Goal: Transaction & Acquisition: Purchase product/service

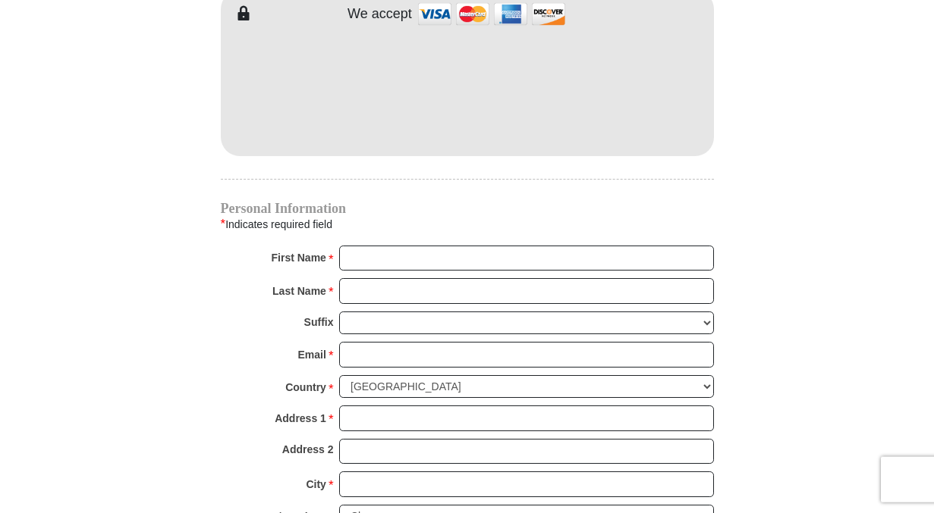
scroll to position [1313, 0]
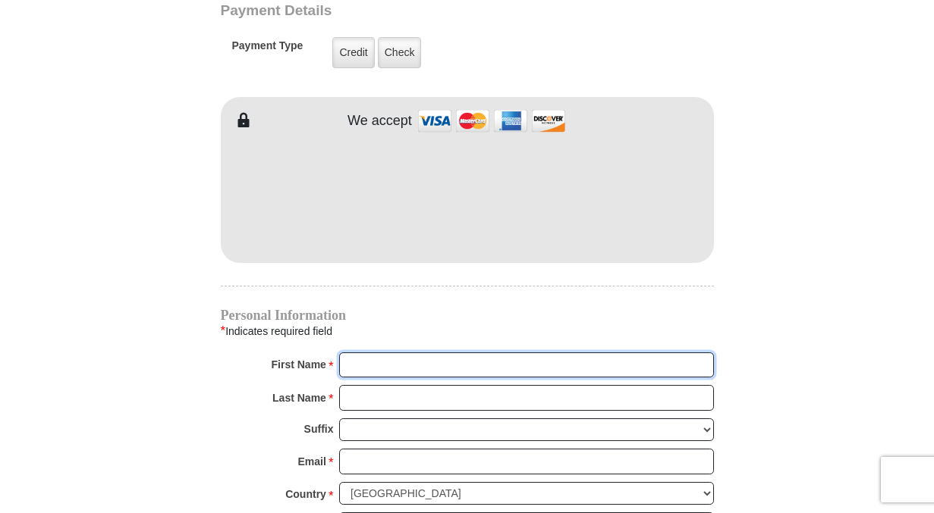
click at [361, 353] on input "First Name *" at bounding box center [526, 366] width 375 height 26
type input "E"
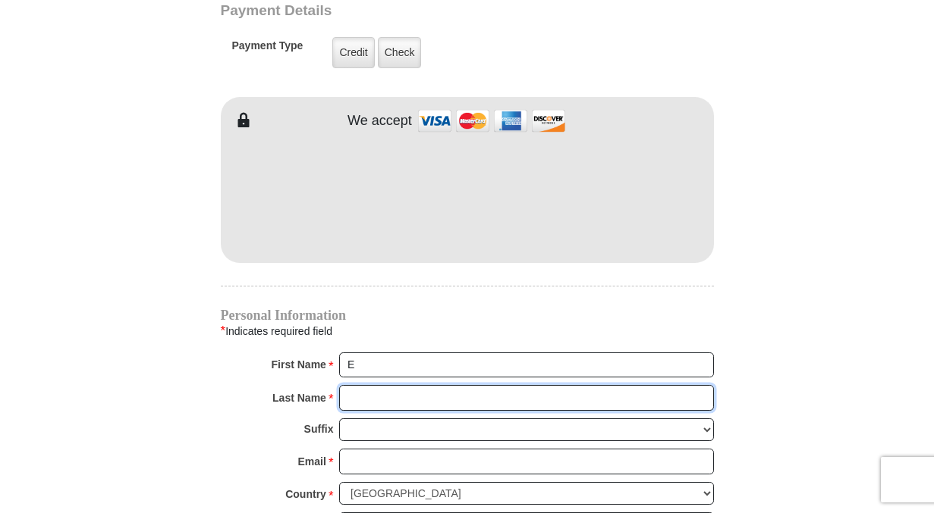
click at [347, 385] on input "Last Name *" at bounding box center [526, 398] width 375 height 26
type input "[PERSON_NAME]"
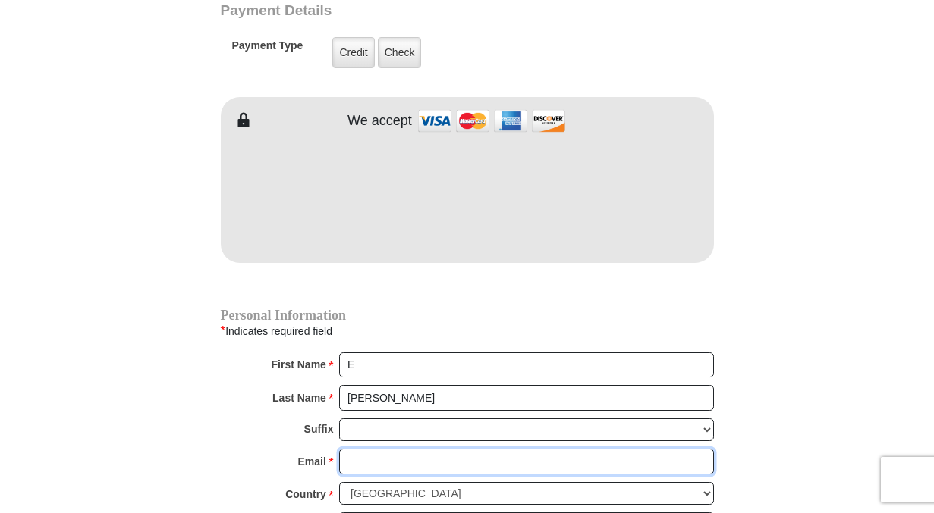
click at [363, 449] on input "Email *" at bounding box center [526, 462] width 375 height 26
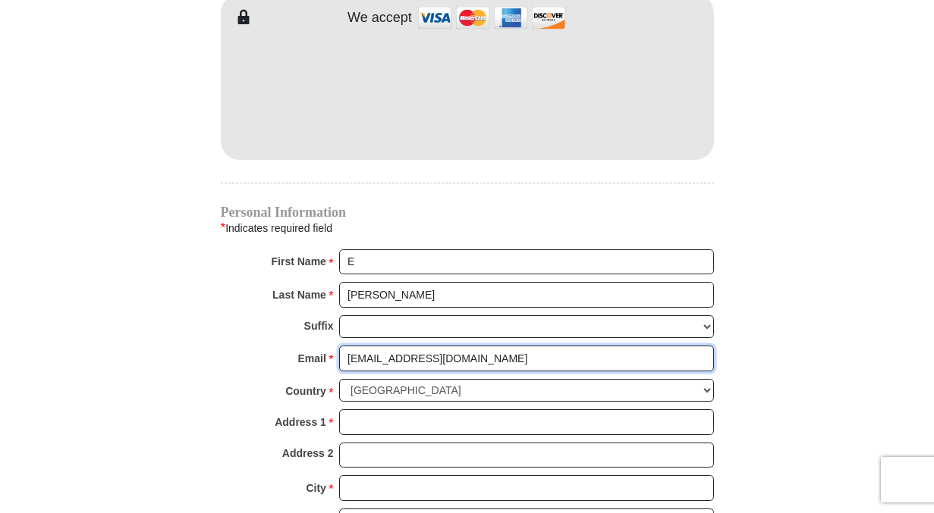
scroll to position [1519, 0]
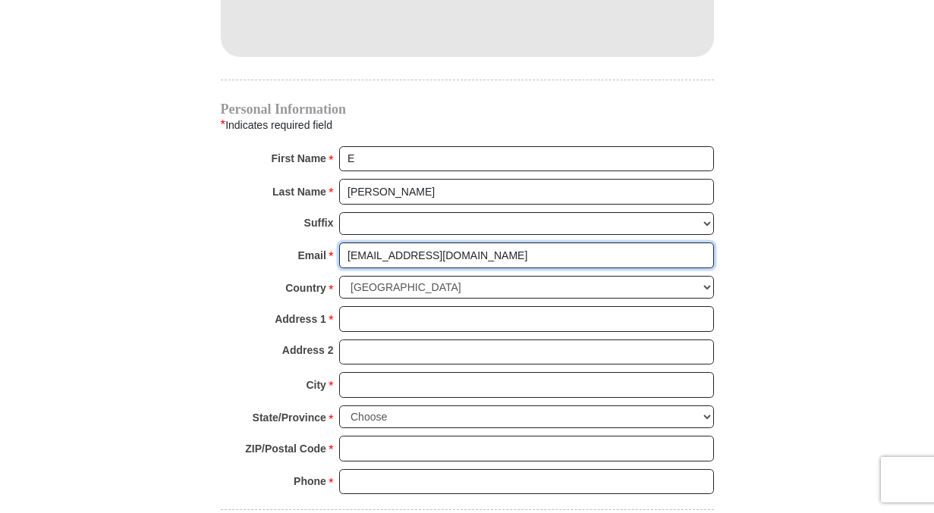
type input "[EMAIL_ADDRESS][DOMAIN_NAME]"
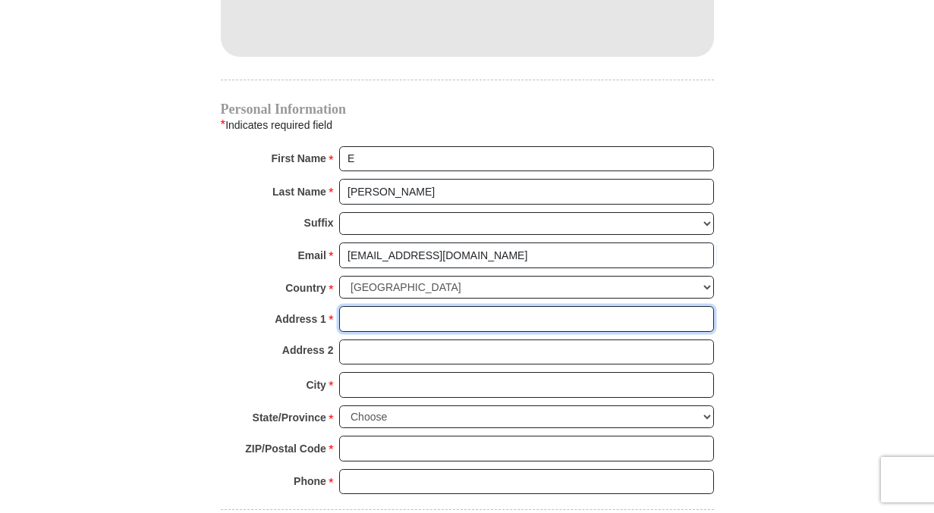
click at [360, 306] on input "Address 1 *" at bounding box center [526, 319] width 375 height 26
type input "[STREET_ADDRESS]"
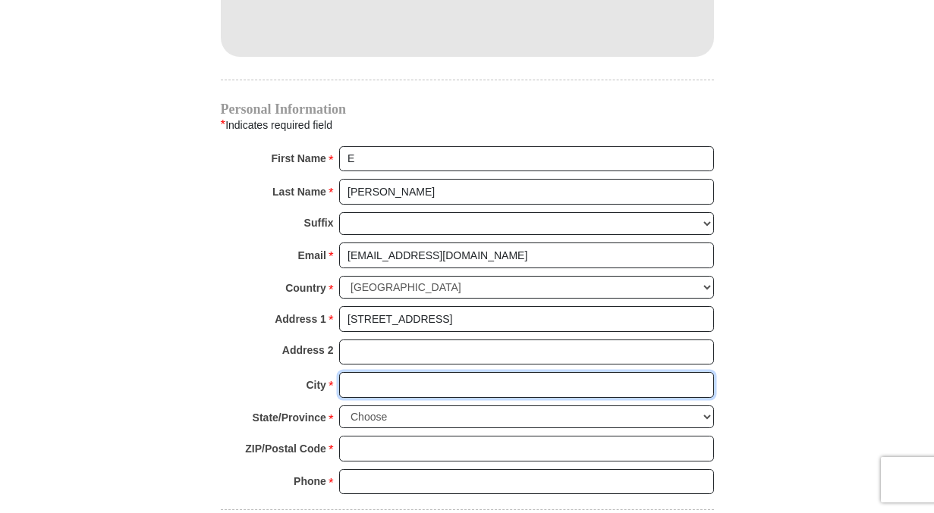
click at [371, 372] on input "City *" at bounding box center [526, 385] width 375 height 26
type input "Montclair"
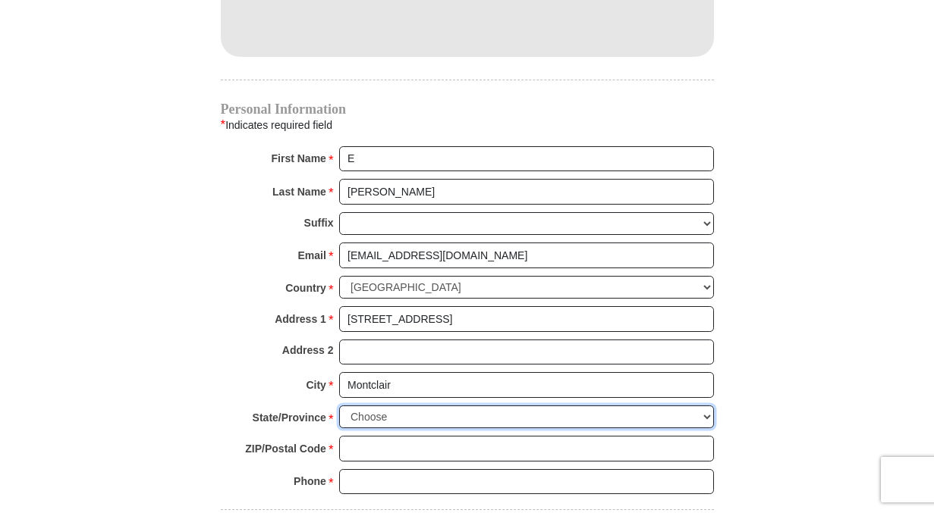
select select "VA"
click option "[US_STATE]" at bounding box center [0, 0] width 0 height 0
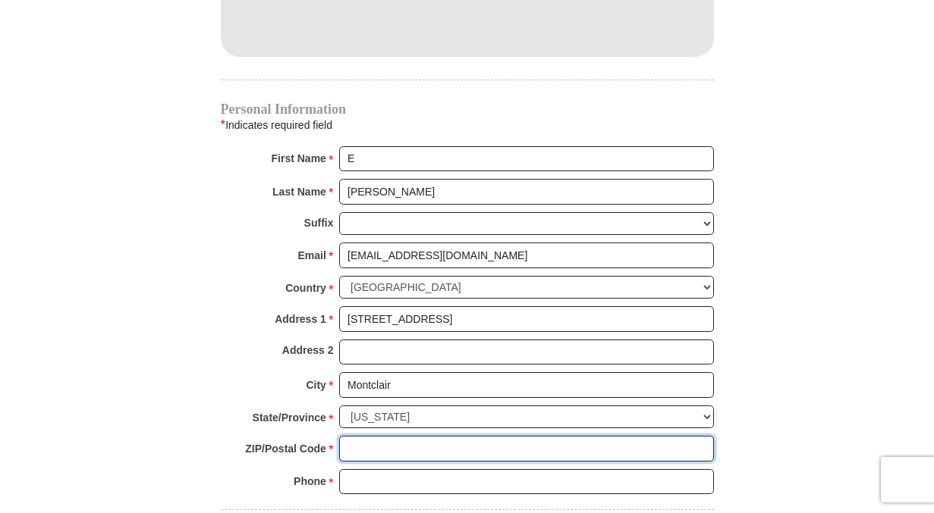
click at [361, 436] on input "ZIP/Postal Code *" at bounding box center [526, 449] width 375 height 26
type input "22025-1816"
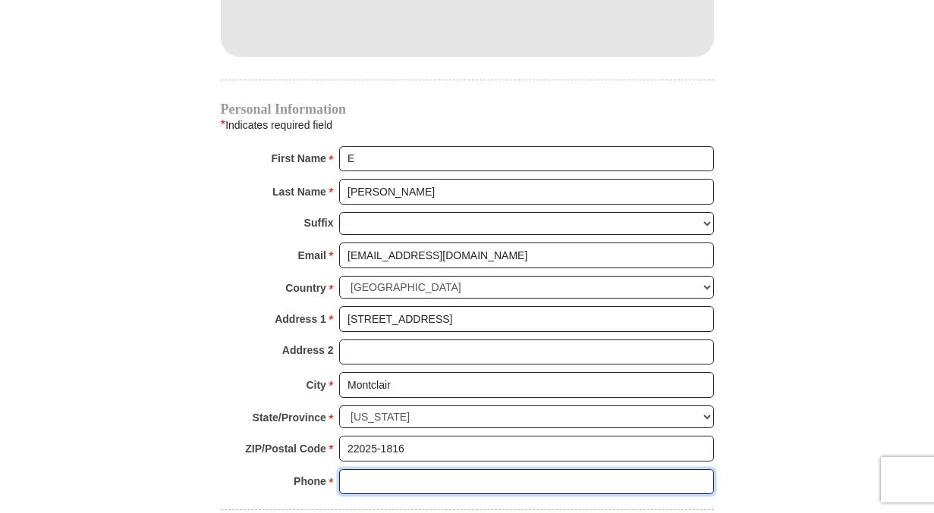
click at [371, 469] on input "Phone * *" at bounding box center [526, 482] width 375 height 26
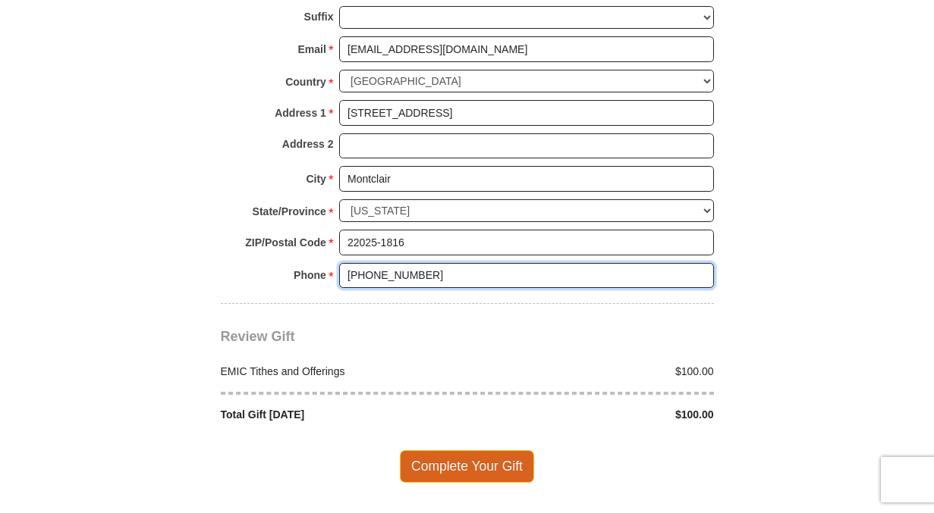
type input "[PHONE_NUMBER]"
click at [453, 451] on span "Complete Your Gift" at bounding box center [467, 467] width 134 height 32
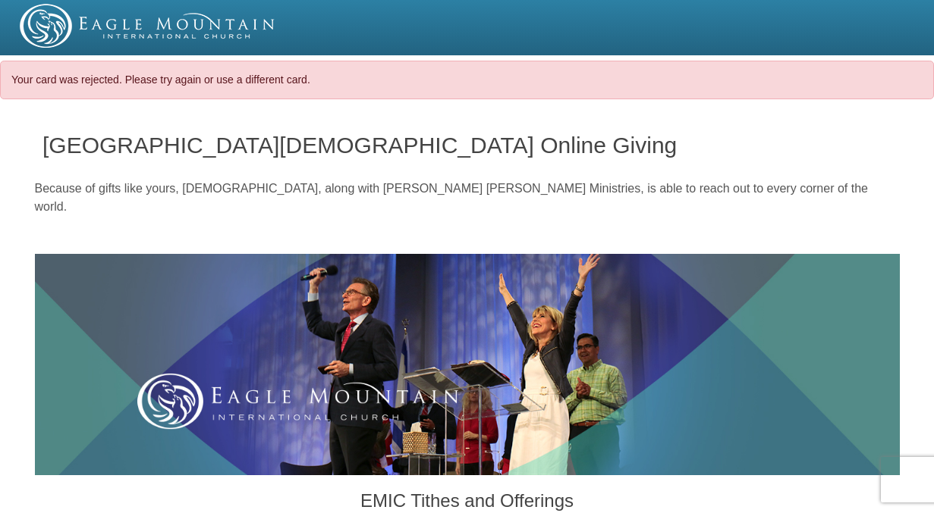
select select "VA"
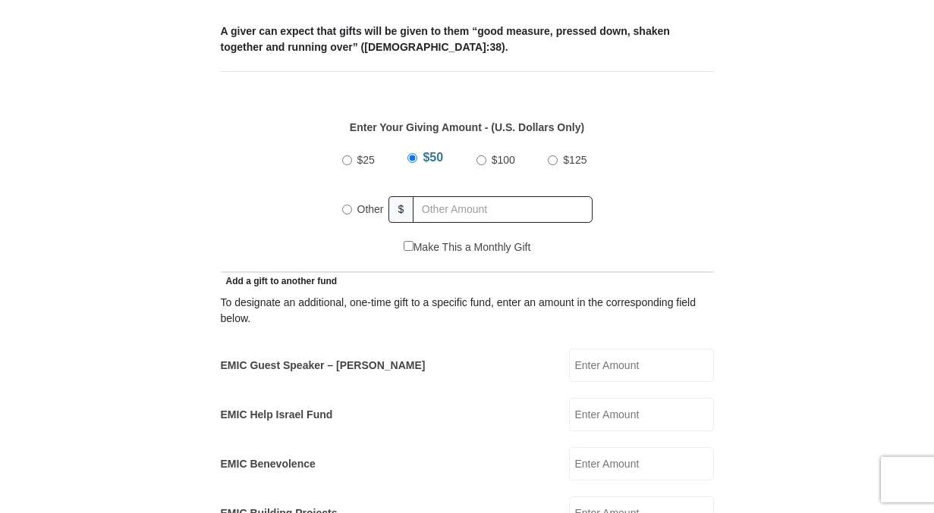
scroll to position [722, 0]
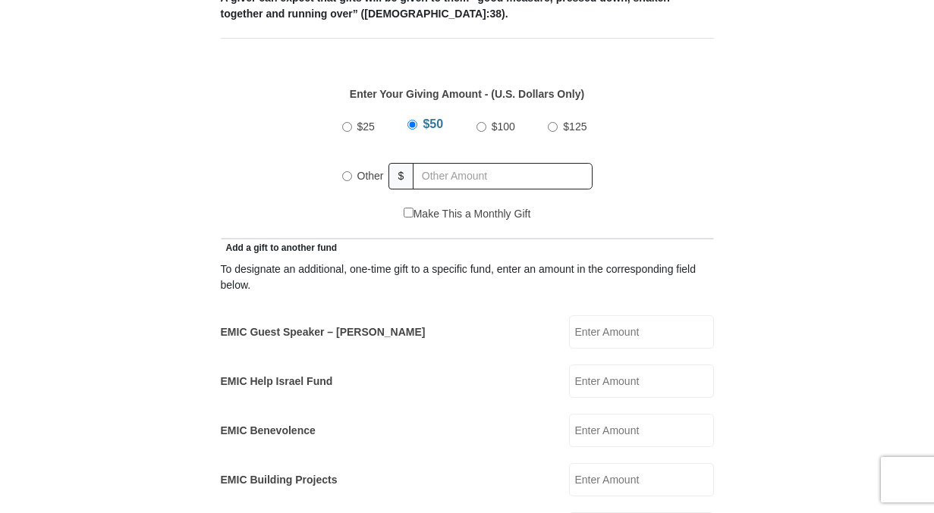
click at [476, 122] on input "$100" at bounding box center [481, 127] width 10 height 10
radio input "true"
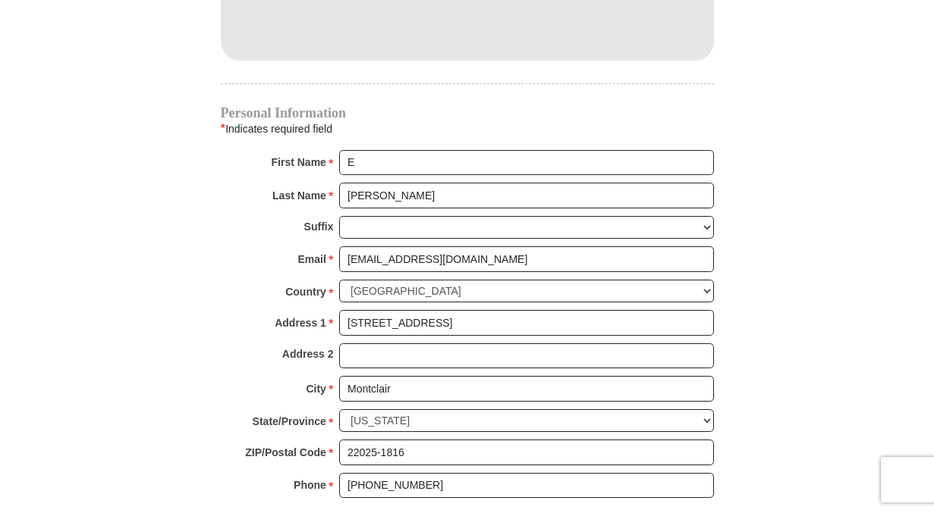
scroll to position [1283, 0]
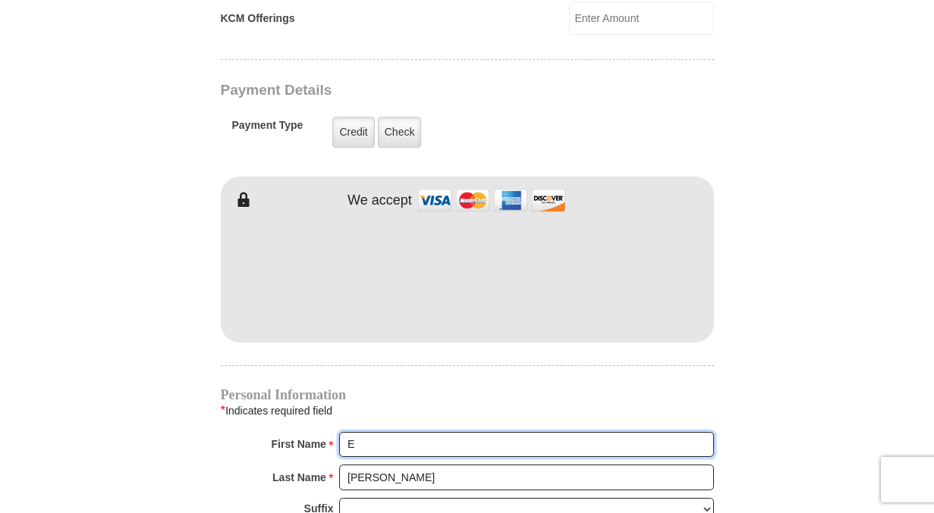
click at [366, 432] on input "E" at bounding box center [526, 445] width 375 height 26
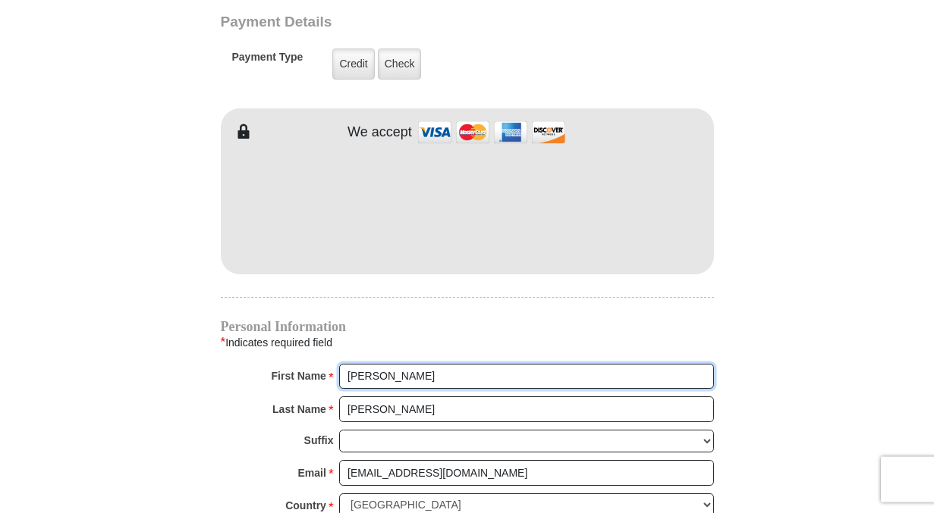
scroll to position [1179, 0]
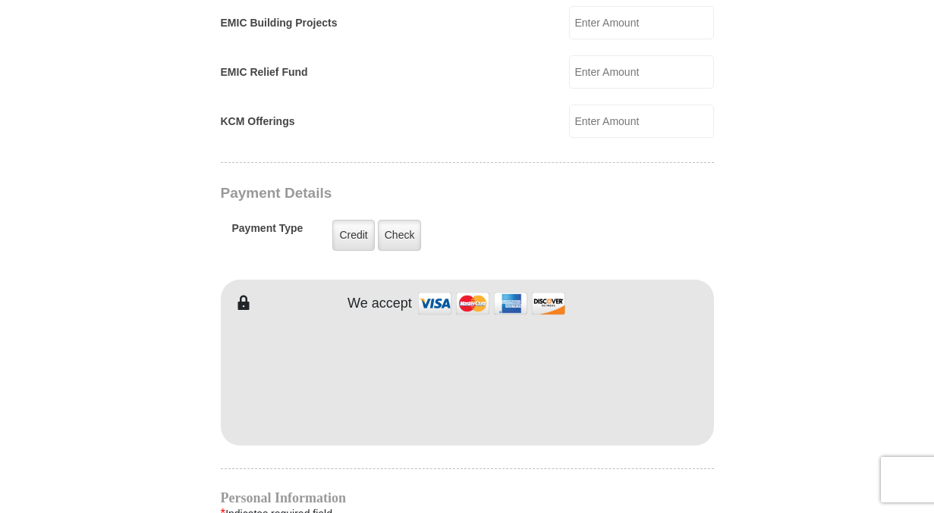
type input "[PERSON_NAME]"
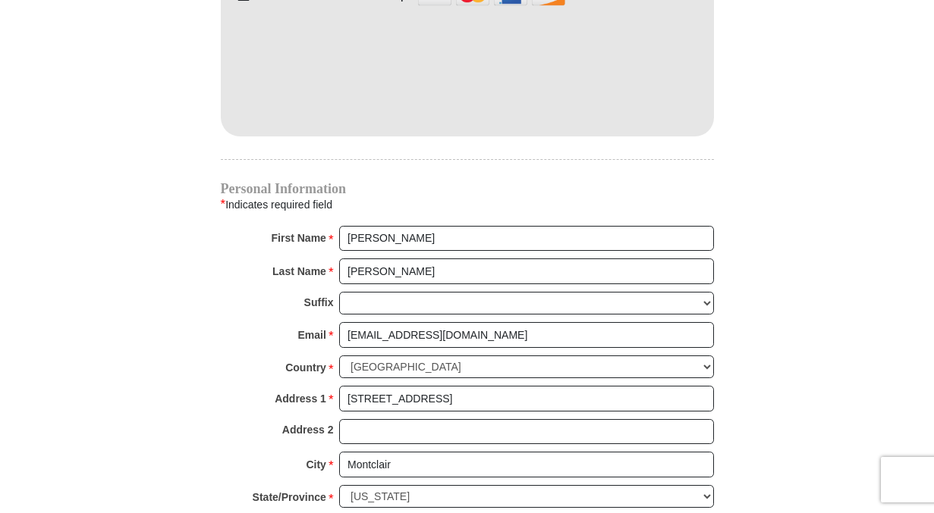
scroll to position [1798, 0]
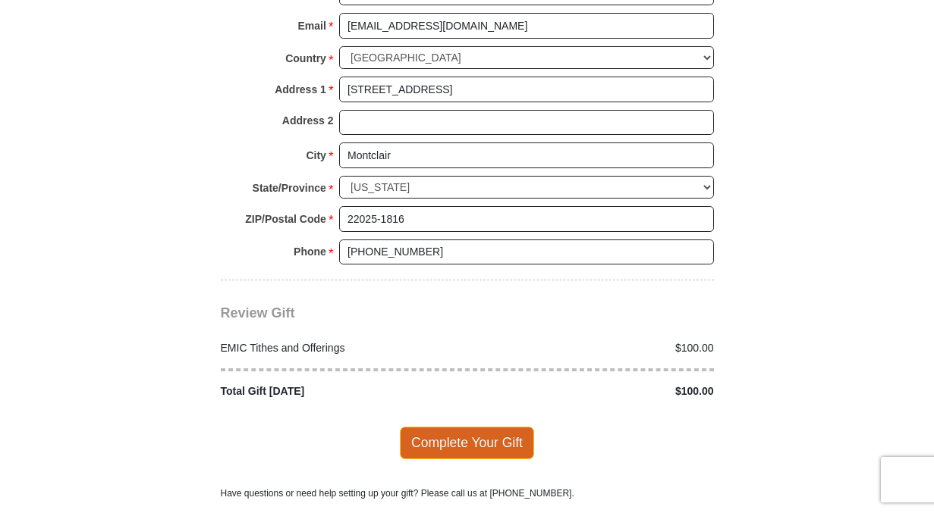
click at [466, 427] on span "Complete Your Gift" at bounding box center [467, 443] width 134 height 32
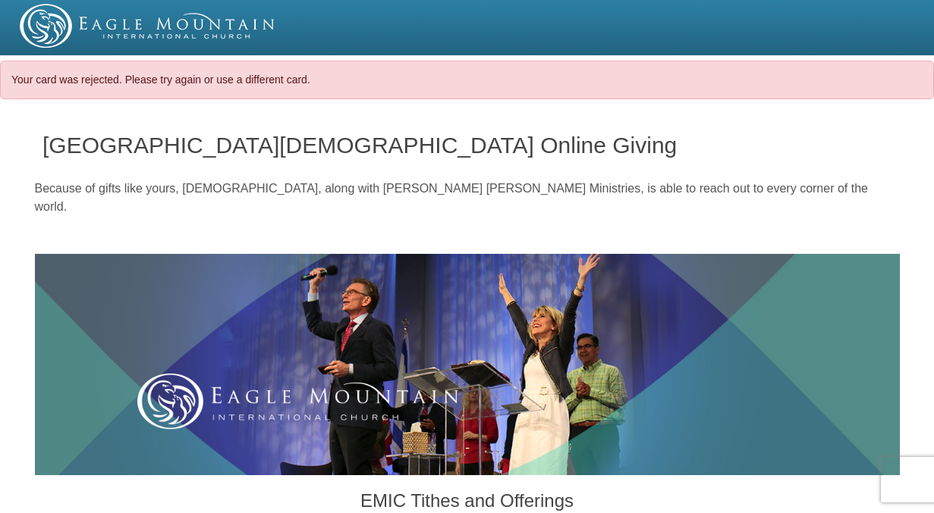
select select "VA"
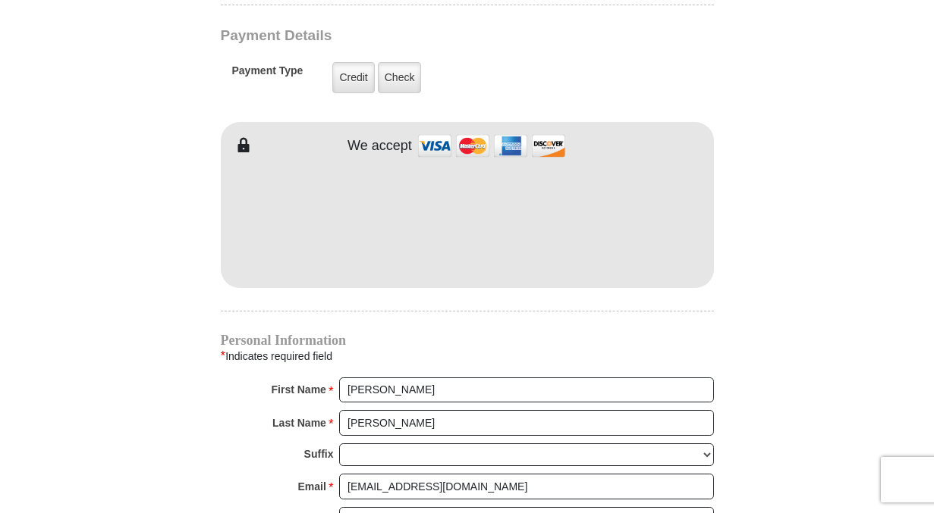
scroll to position [1444, 0]
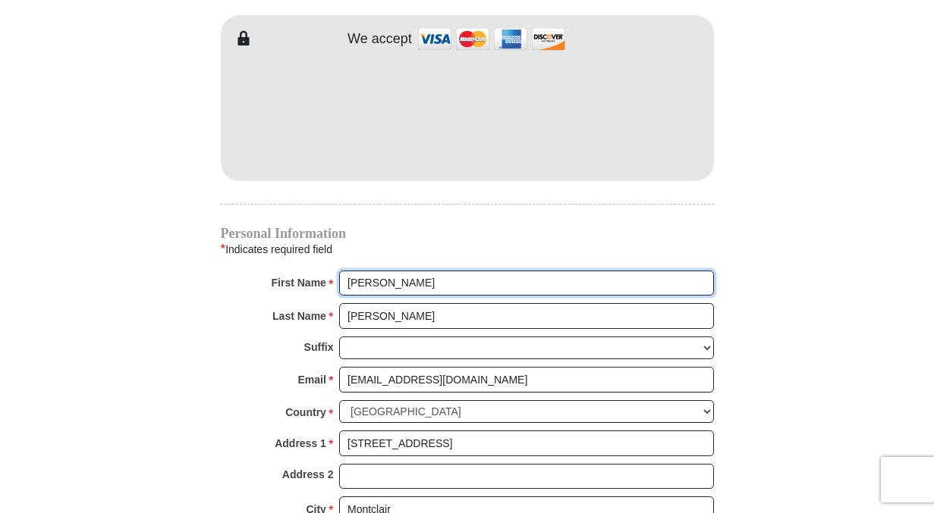
drag, startPoint x: 425, startPoint y: 266, endPoint x: 412, endPoint y: 265, distance: 13.0
click at [412, 271] on input "[PERSON_NAME]" at bounding box center [526, 284] width 375 height 26
type input "E"
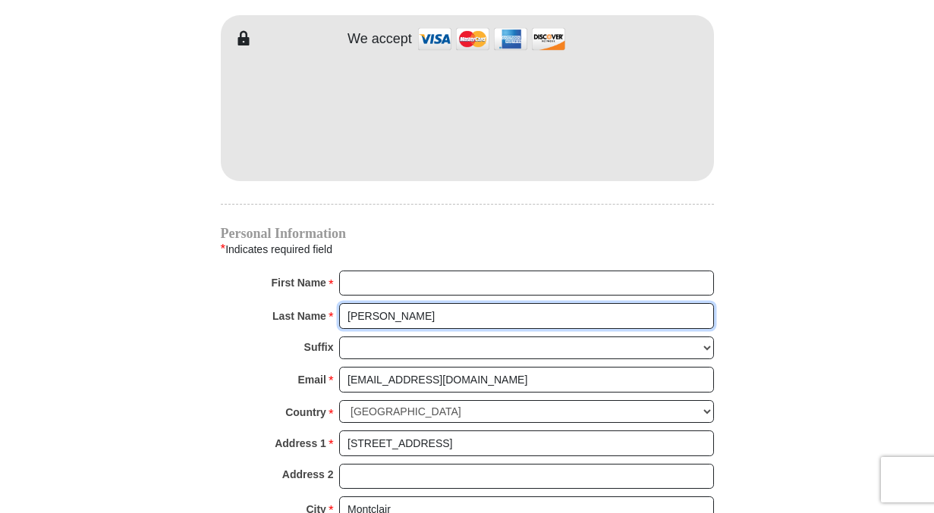
click at [397, 303] on input "[PERSON_NAME]" at bounding box center [526, 316] width 375 height 26
type input "P"
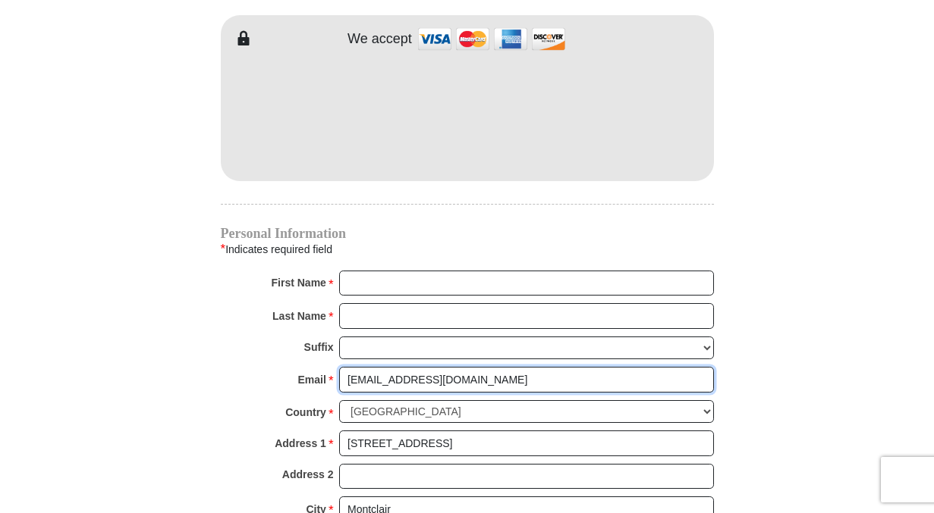
click at [462, 367] on input "[EMAIL_ADDRESS][DOMAIN_NAME]" at bounding box center [526, 380] width 375 height 26
type input "b"
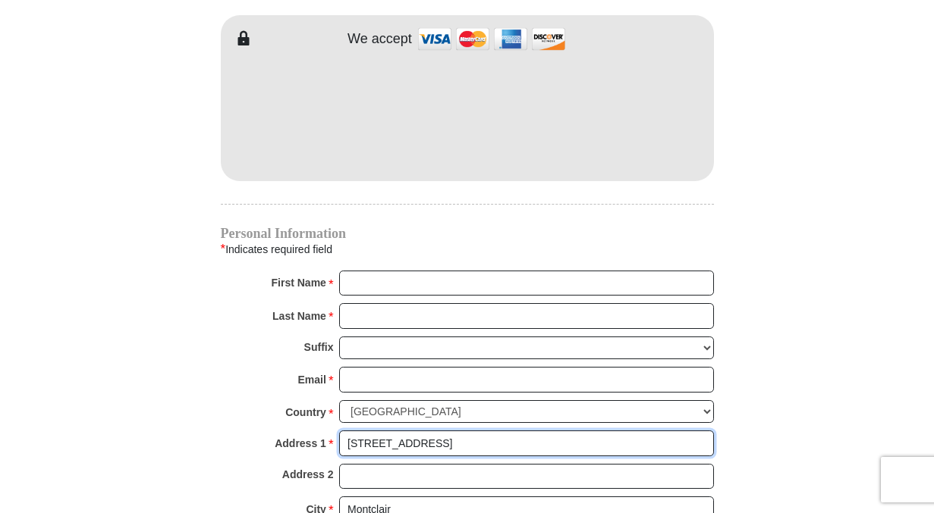
click at [458, 431] on input "[STREET_ADDRESS]" at bounding box center [526, 444] width 375 height 26
type input "1"
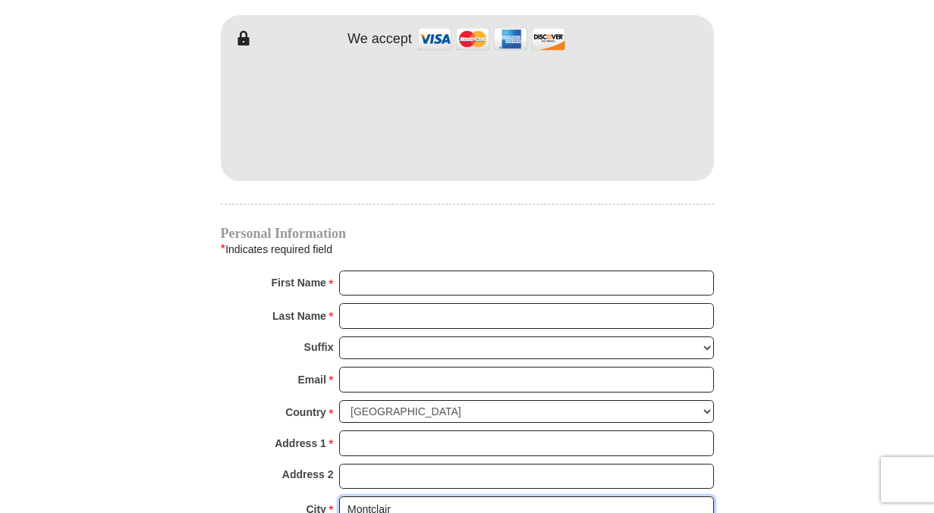
click at [400, 497] on input "Montclair" at bounding box center [526, 510] width 375 height 26
type input "M"
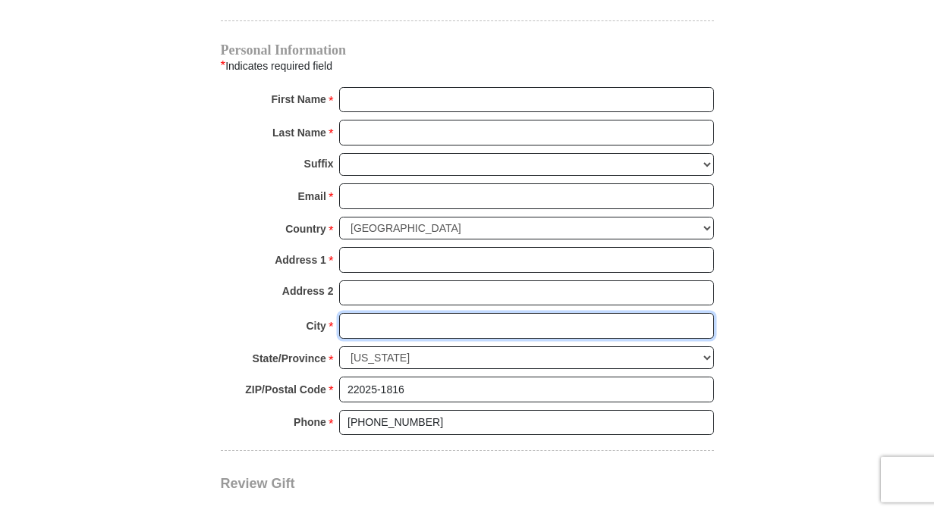
scroll to position [1754, 0]
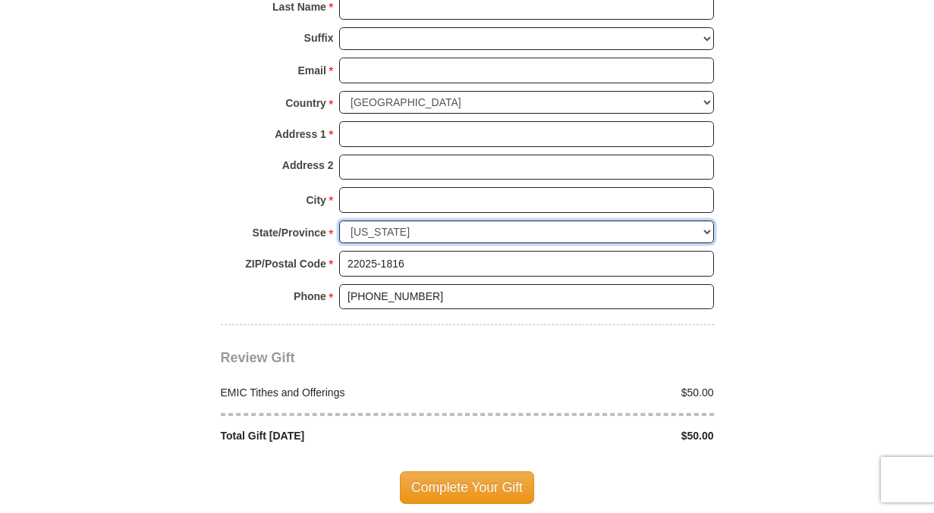
select select
click option "Choose" at bounding box center [0, 0] width 0 height 0
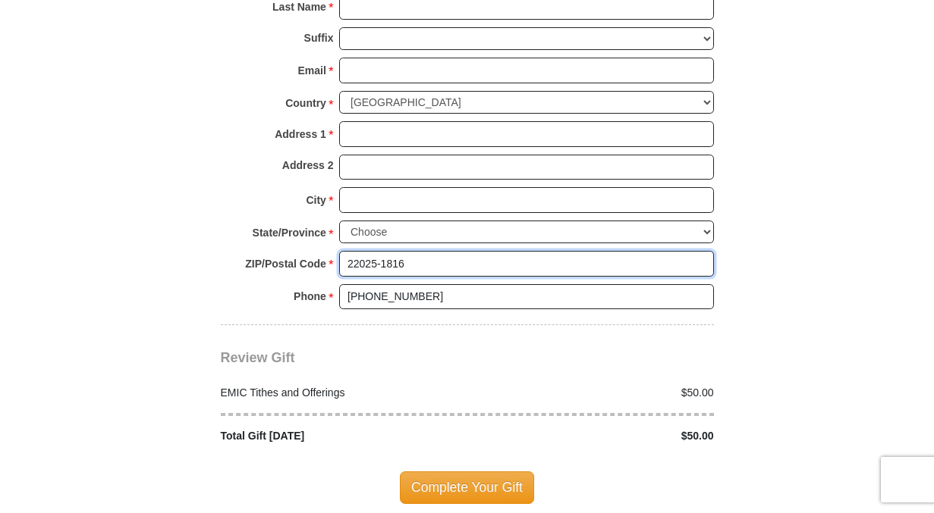
click at [427, 251] on input "22025-1816" at bounding box center [526, 264] width 375 height 26
type input "2"
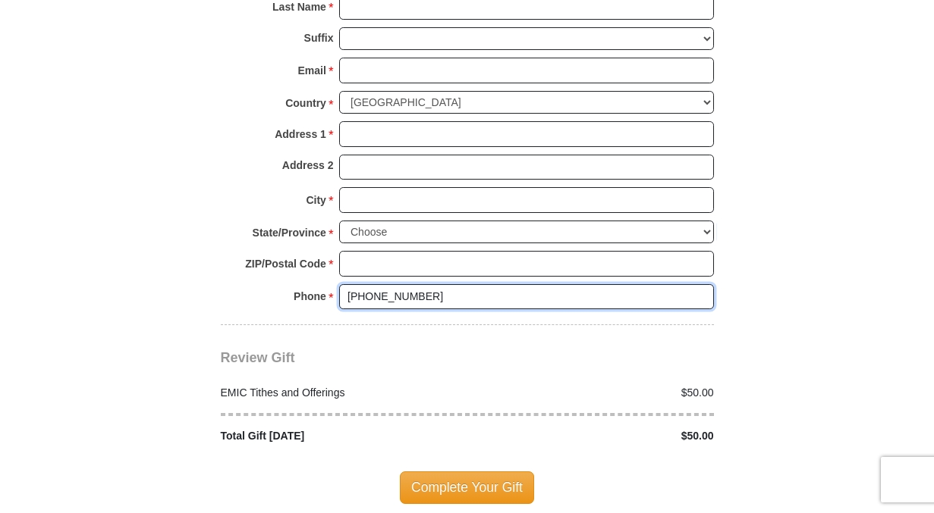
click at [417, 284] on input "[PHONE_NUMBER]" at bounding box center [526, 297] width 375 height 26
type input "7"
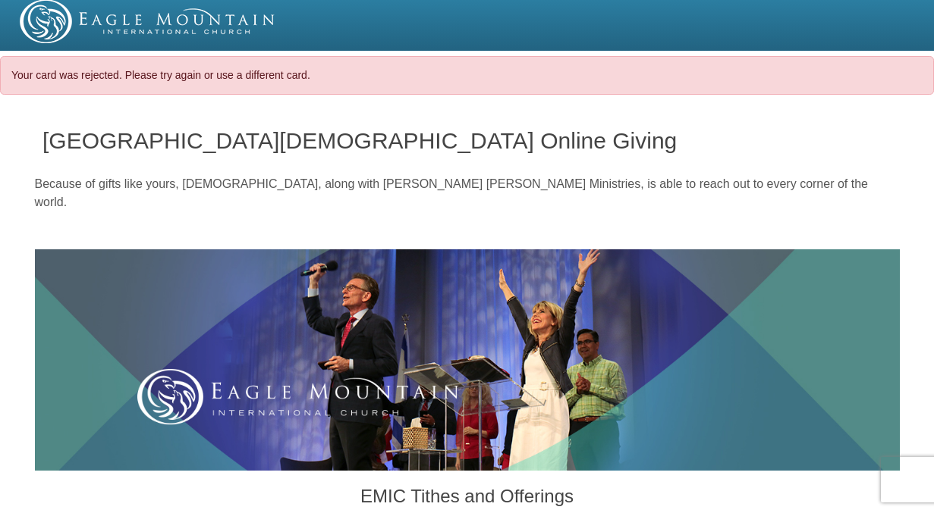
scroll to position [0, 0]
